Goal: Information Seeking & Learning: Check status

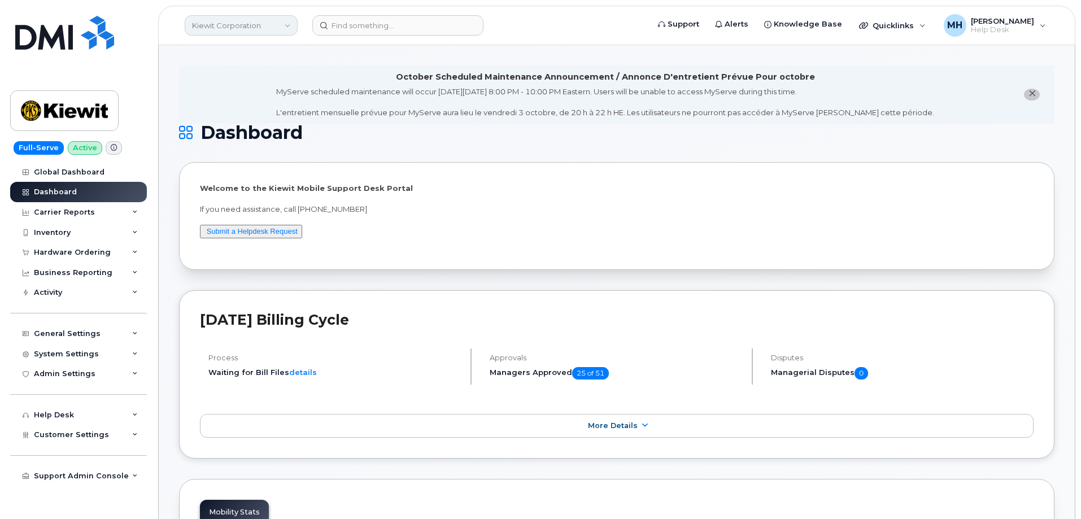
click at [226, 26] on link "Kiewit Corporation" at bounding box center [241, 25] width 113 height 20
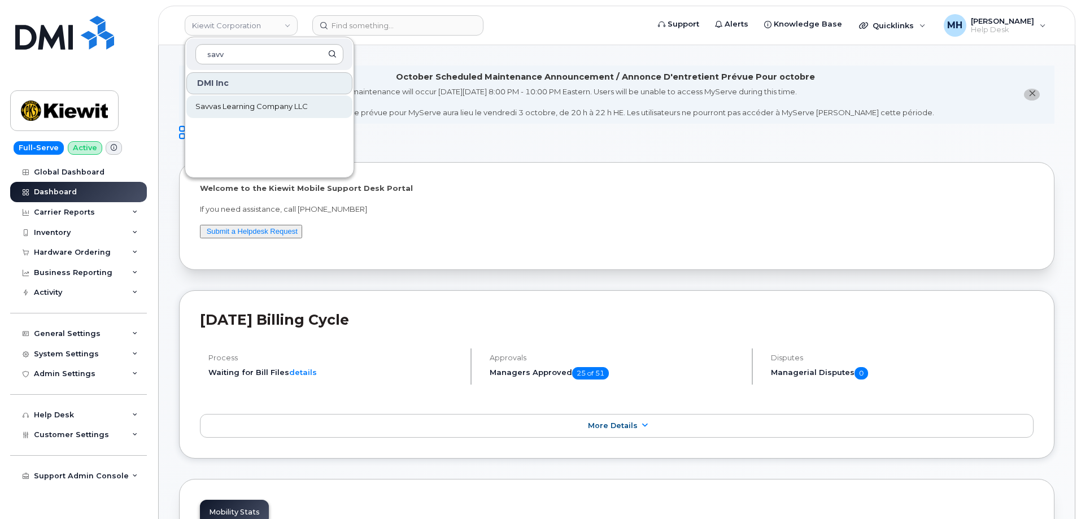
type input "savv"
click at [291, 101] on link "Savvas Learning Company LLC" at bounding box center [269, 106] width 166 height 23
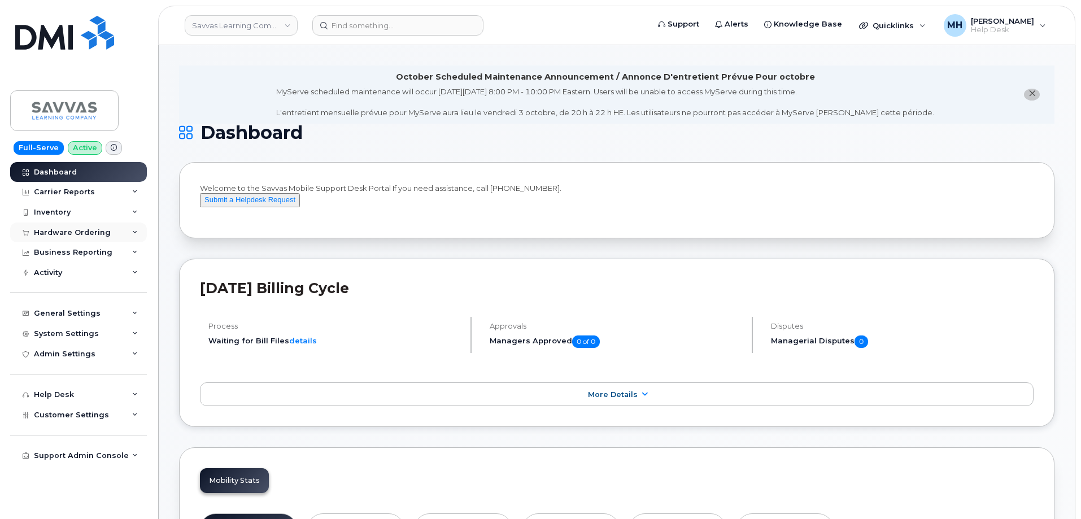
click at [45, 239] on div "Hardware Ordering" at bounding box center [78, 232] width 137 height 20
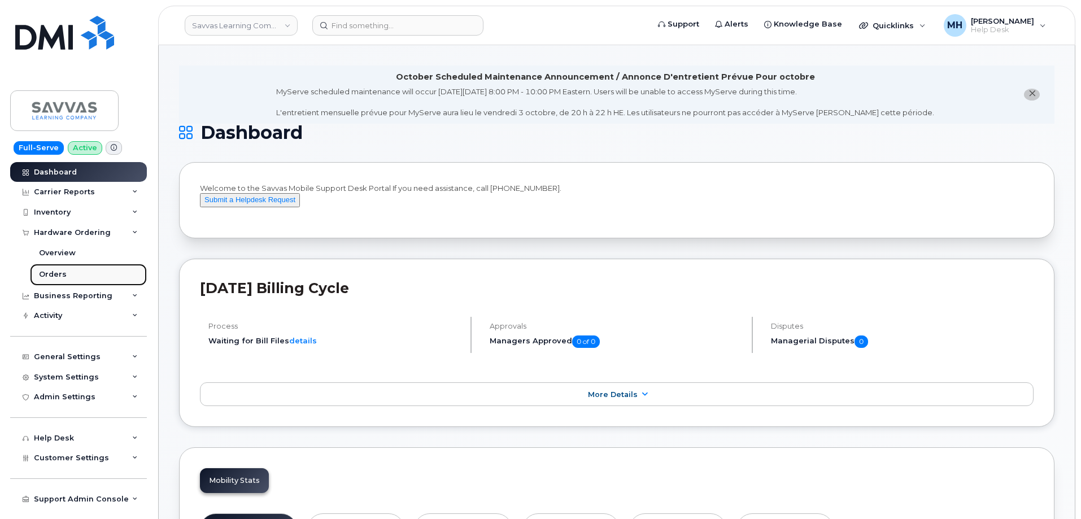
click at [80, 271] on link "Orders" at bounding box center [88, 274] width 117 height 21
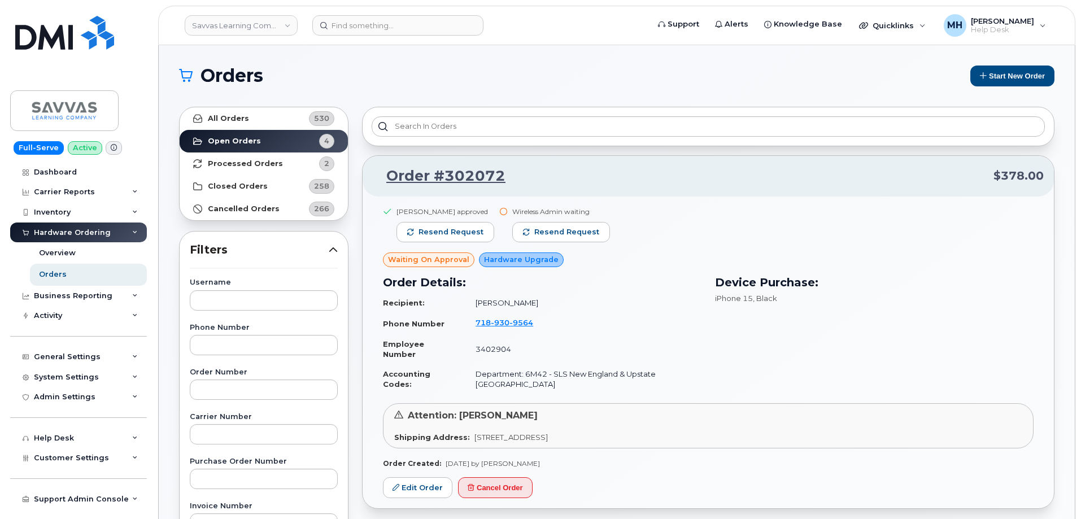
click at [591, 246] on div "Wireless Admin waiting Resend request" at bounding box center [561, 230] width 98 height 46
click at [588, 233] on span "Resend request" at bounding box center [566, 232] width 65 height 10
click at [256, 28] on link "Savvas Learning Company LLC" at bounding box center [241, 25] width 113 height 20
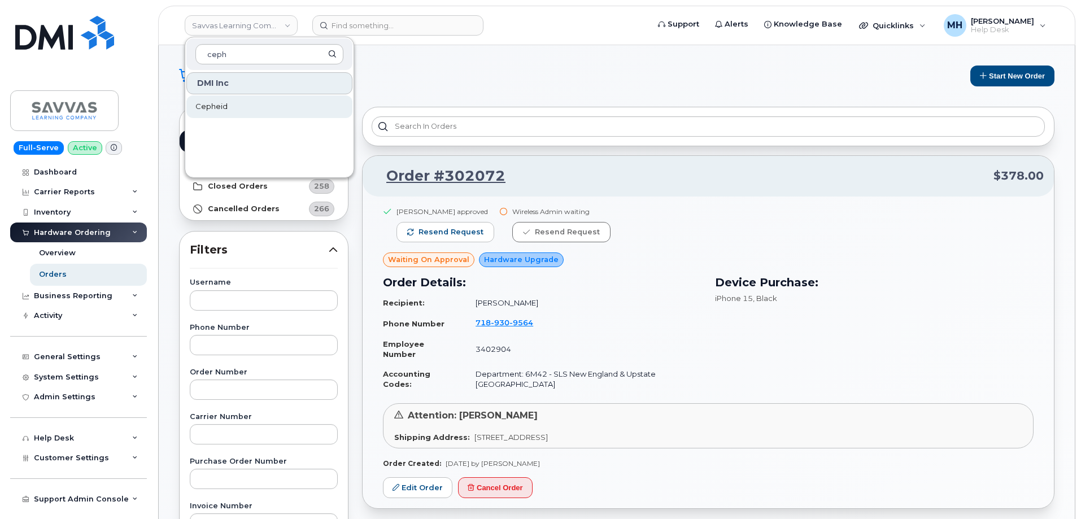
type input "ceph"
click at [247, 104] on link "Cepheid" at bounding box center [269, 106] width 166 height 23
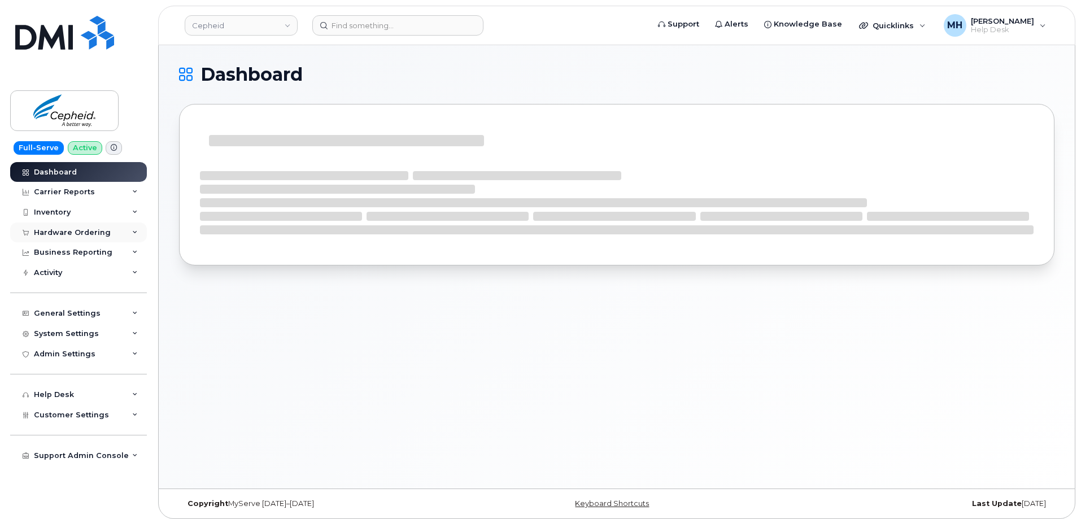
click at [64, 238] on div "Hardware Ordering" at bounding box center [78, 232] width 137 height 20
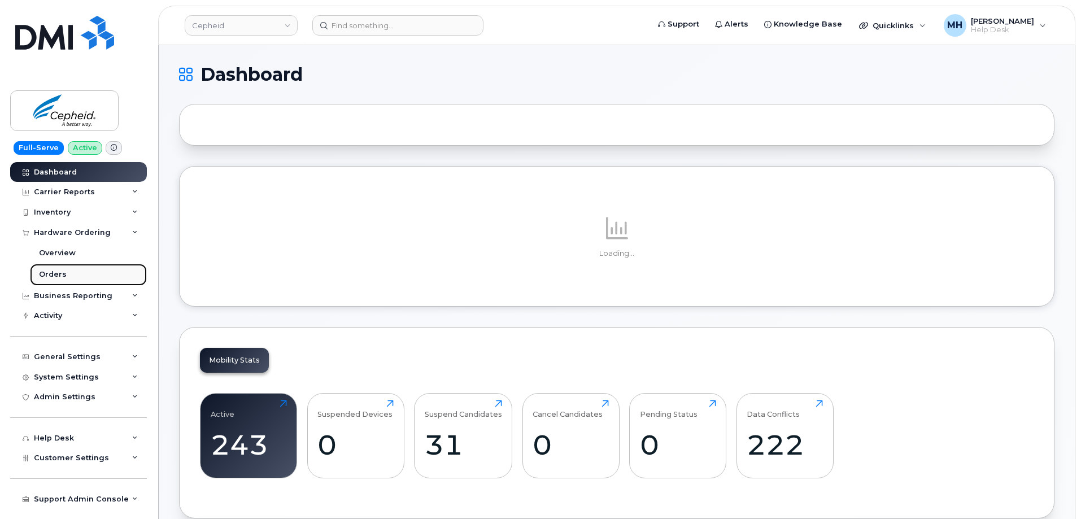
click at [57, 277] on div "Orders" at bounding box center [53, 274] width 28 height 10
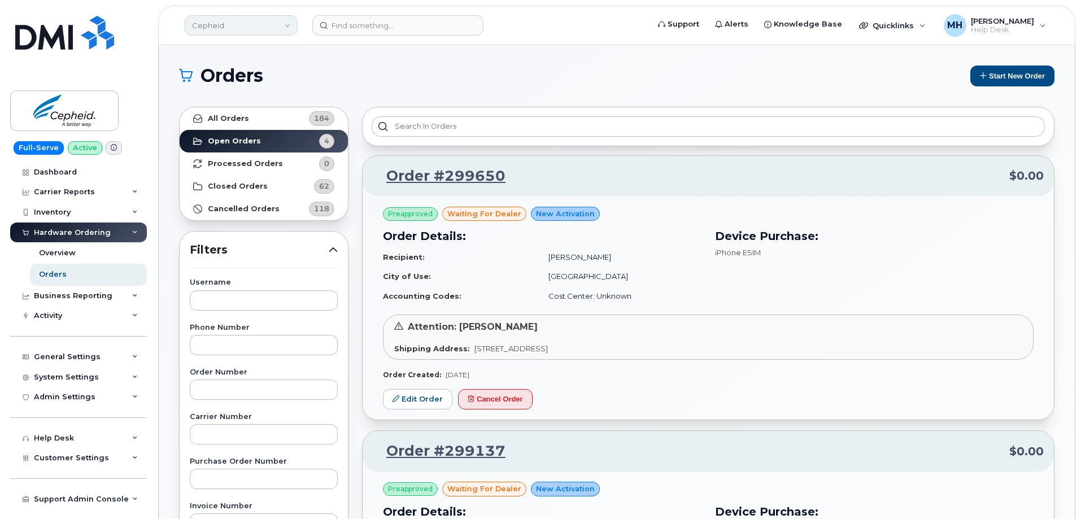
click at [234, 29] on link "Cepheid" at bounding box center [241, 25] width 113 height 20
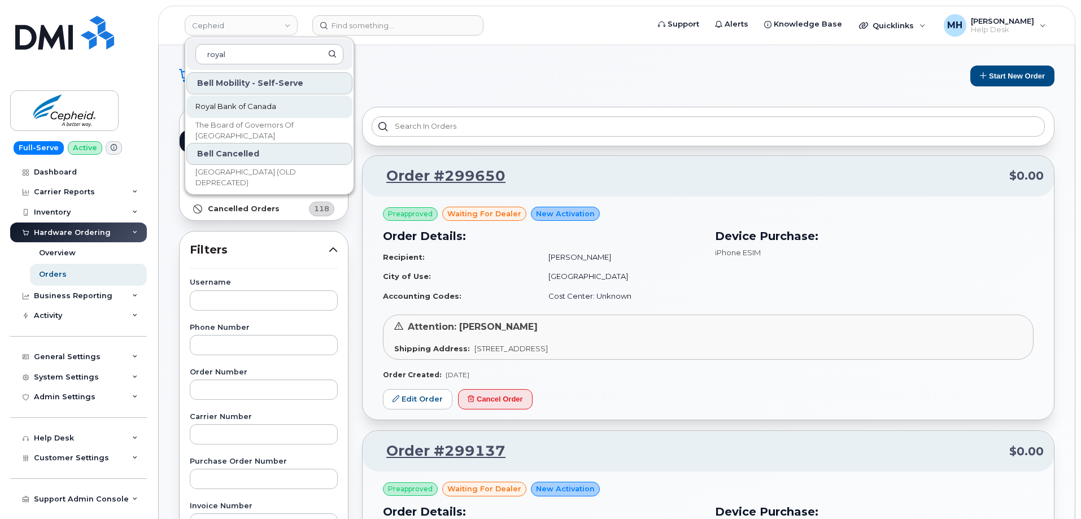
type input "royal"
click at [221, 106] on span "Royal Bank of Canada" at bounding box center [235, 106] width 81 height 11
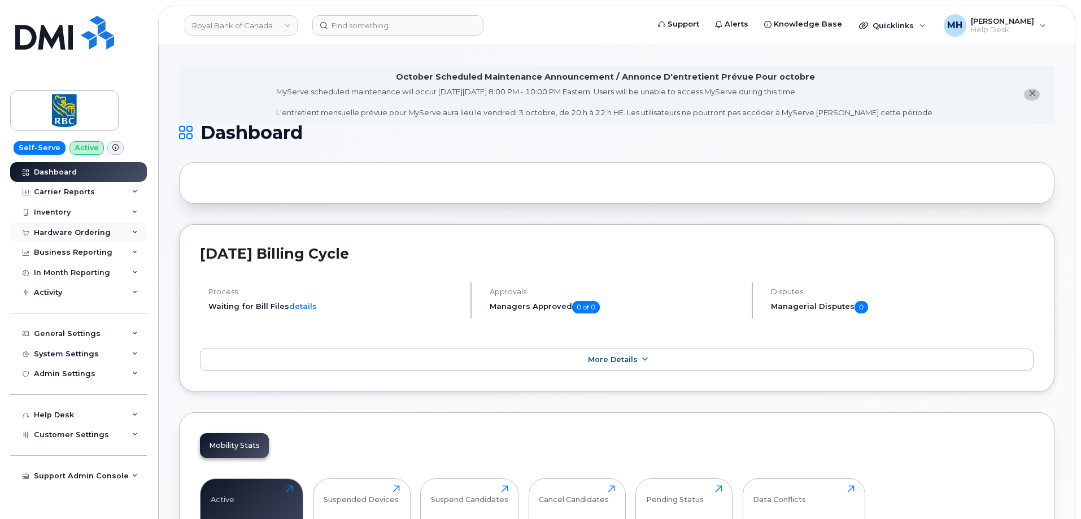
click at [88, 230] on div "Hardware Ordering" at bounding box center [72, 232] width 77 height 9
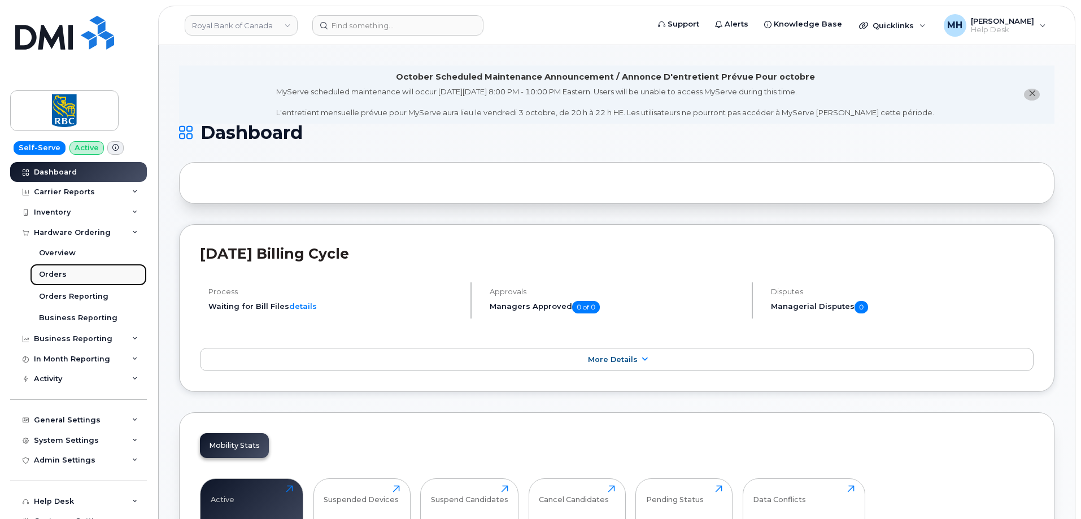
click at [73, 273] on link "Orders" at bounding box center [88, 274] width 117 height 21
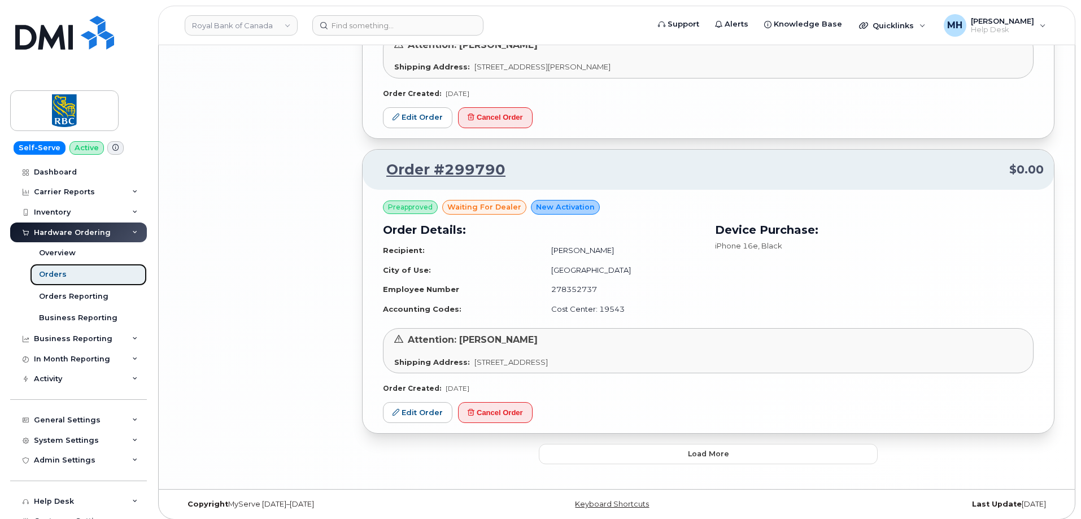
scroll to position [2246, 0]
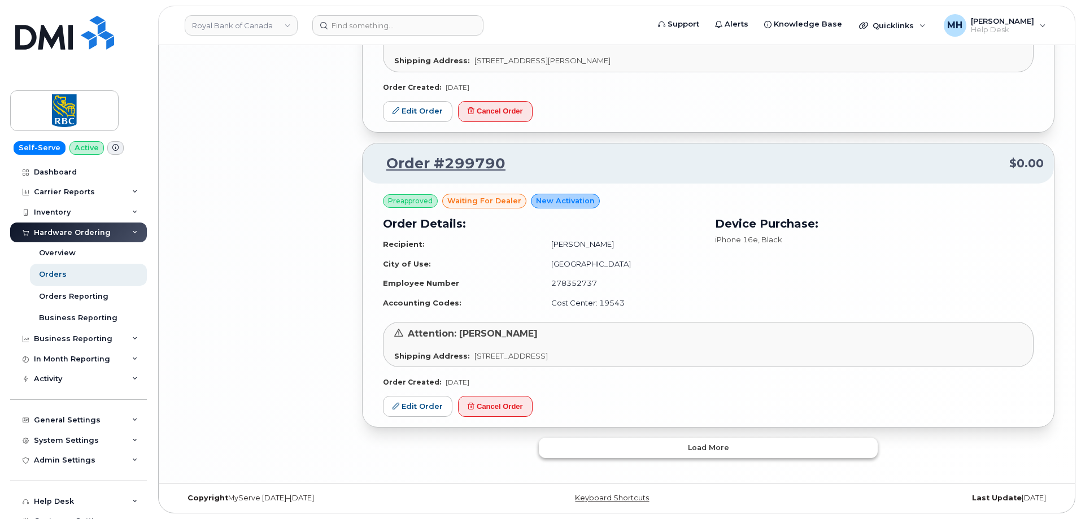
click at [572, 443] on button "Load more" at bounding box center [708, 448] width 339 height 20
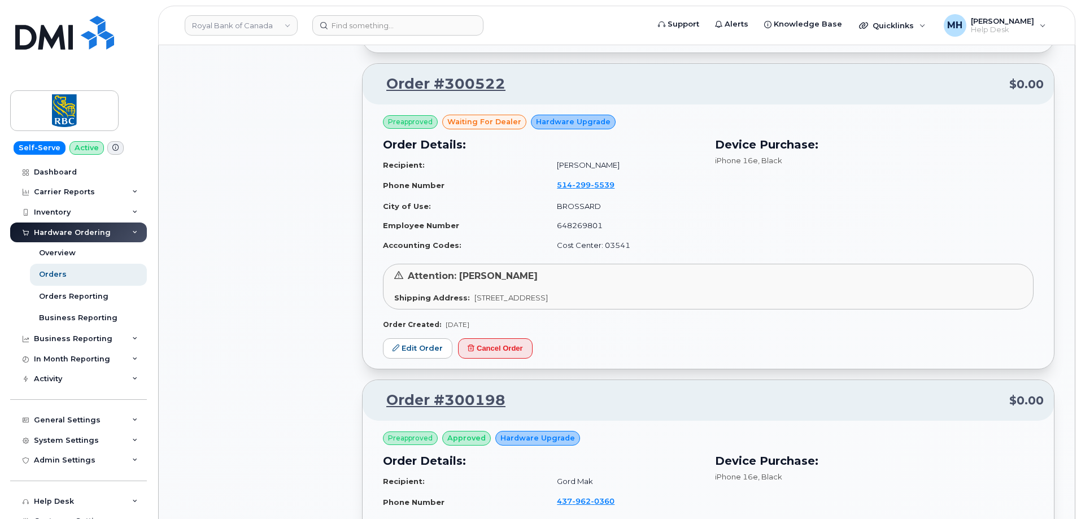
scroll to position [1015, 0]
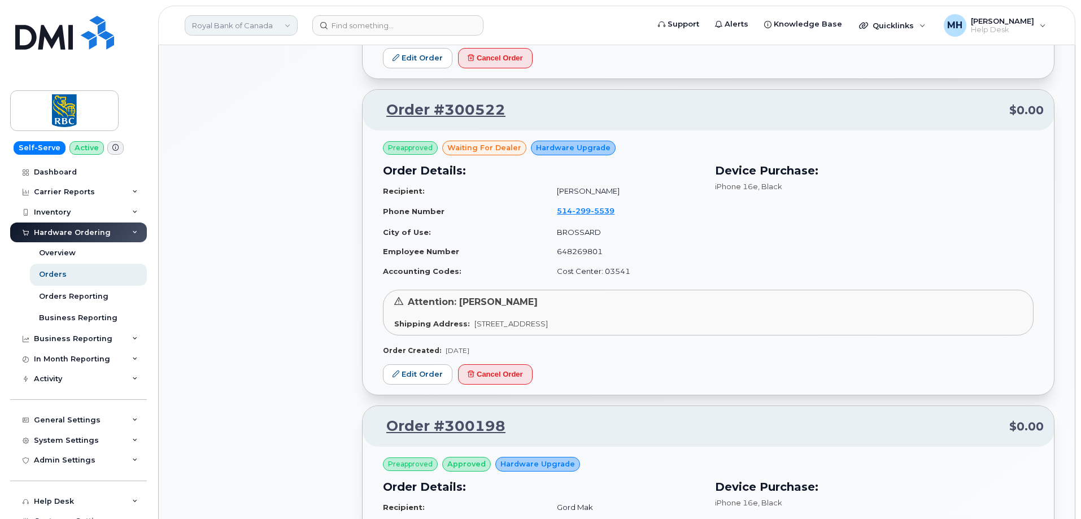
click at [247, 34] on link "Royal Bank of Canada" at bounding box center [241, 25] width 113 height 20
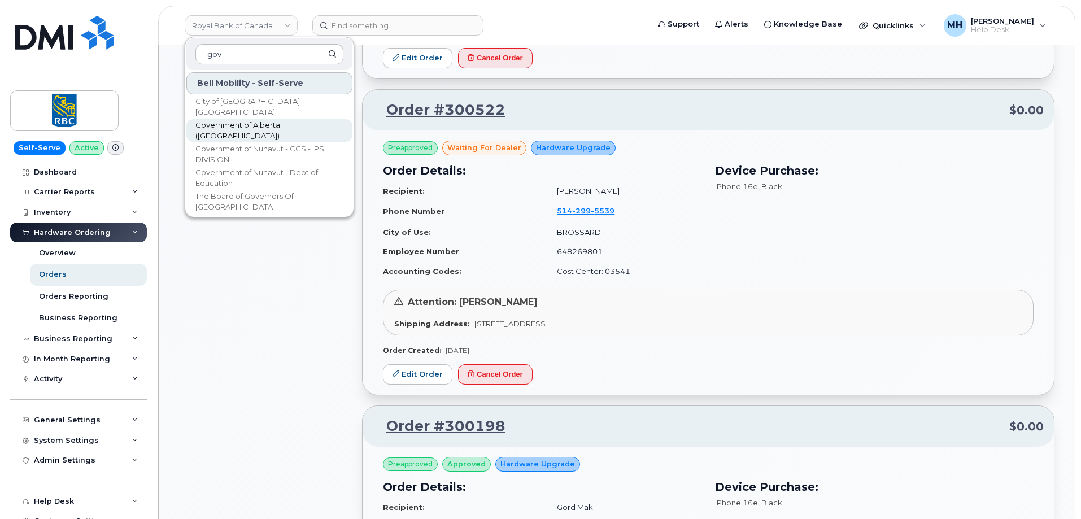
type input "gov"
click at [237, 127] on span "Government of Alberta ([GEOGRAPHIC_DATA])" at bounding box center [260, 131] width 130 height 22
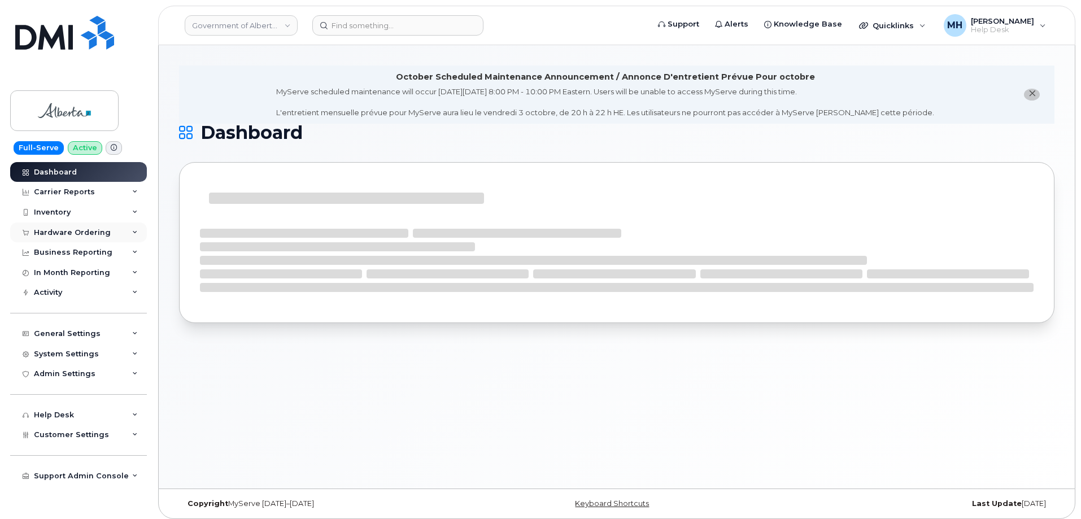
click at [89, 233] on div "Hardware Ordering" at bounding box center [72, 232] width 77 height 9
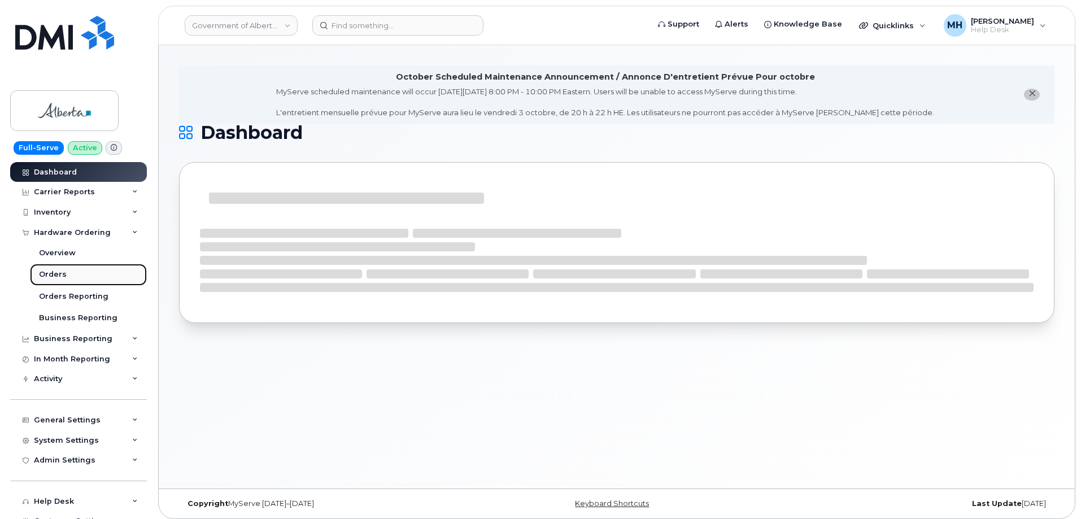
click at [68, 274] on link "Orders" at bounding box center [88, 274] width 117 height 21
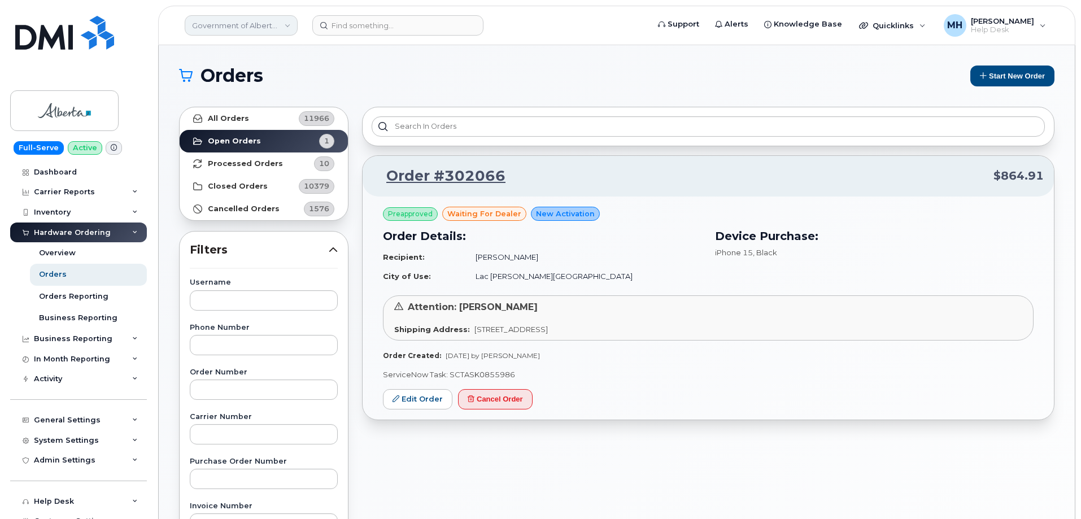
click at [255, 25] on link "Government of Alberta ([GEOGRAPHIC_DATA])" at bounding box center [241, 25] width 113 height 20
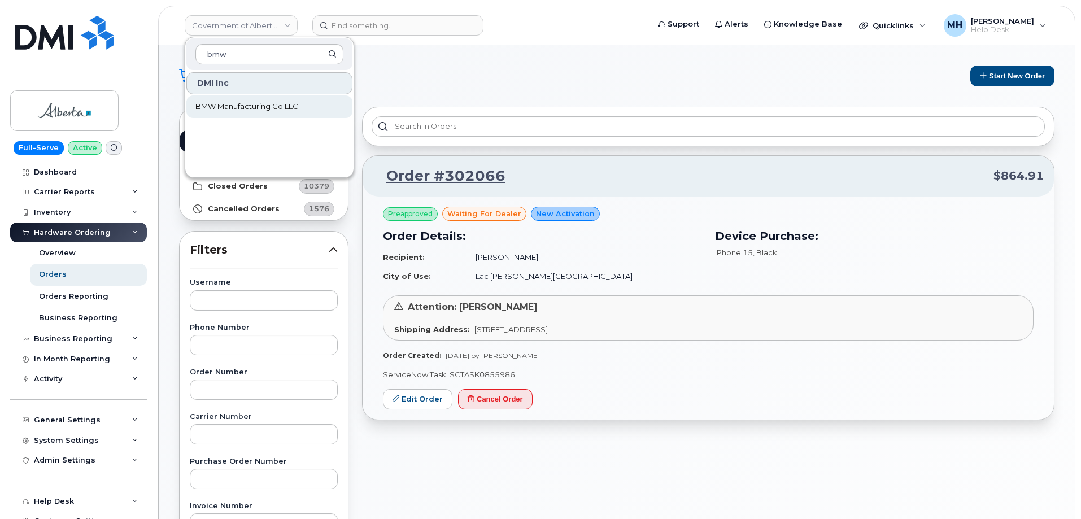
type input "bmw"
click at [289, 115] on link "BMW Manufacturing Co LLC" at bounding box center [269, 106] width 166 height 23
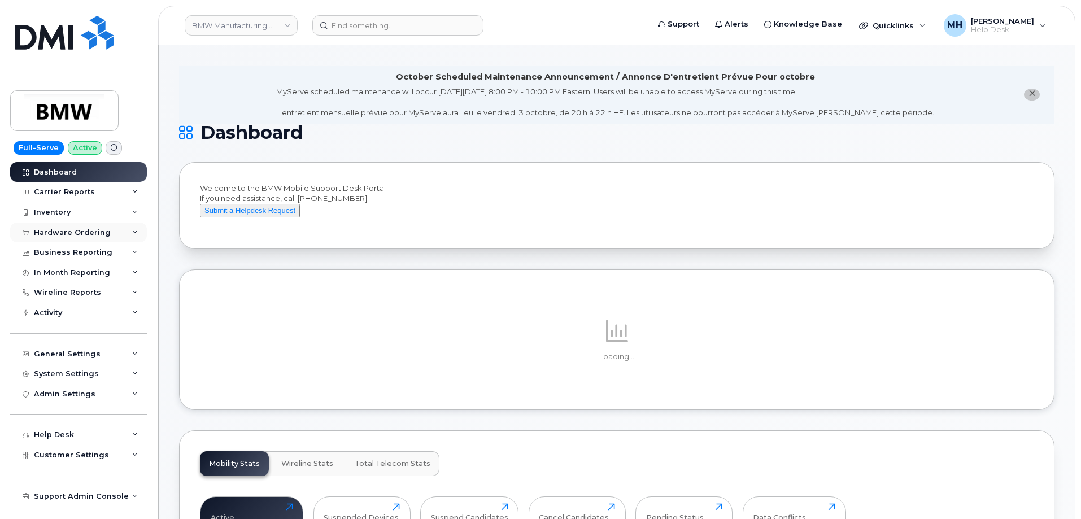
click at [94, 236] on div "Hardware Ordering" at bounding box center [72, 232] width 77 height 9
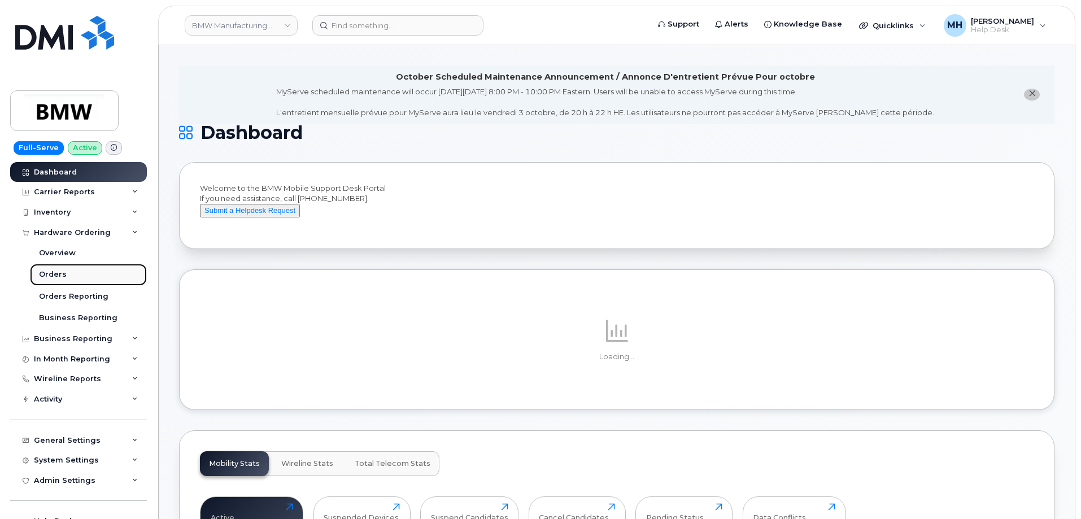
click at [68, 272] on link "Orders" at bounding box center [88, 274] width 117 height 21
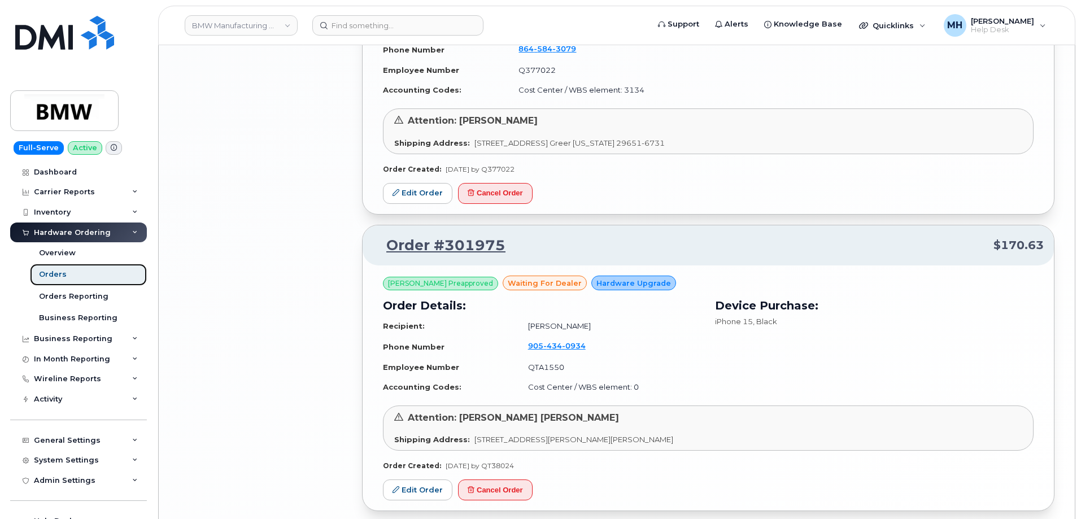
scroll to position [1867, 0]
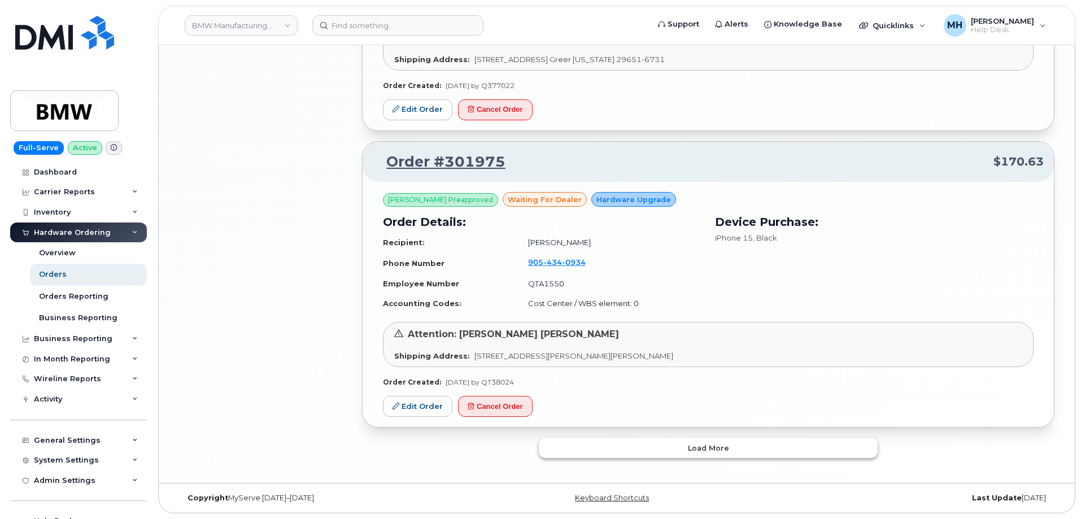
click at [635, 447] on button "Load more" at bounding box center [708, 448] width 339 height 20
